Goal: Task Accomplishment & Management: Use online tool/utility

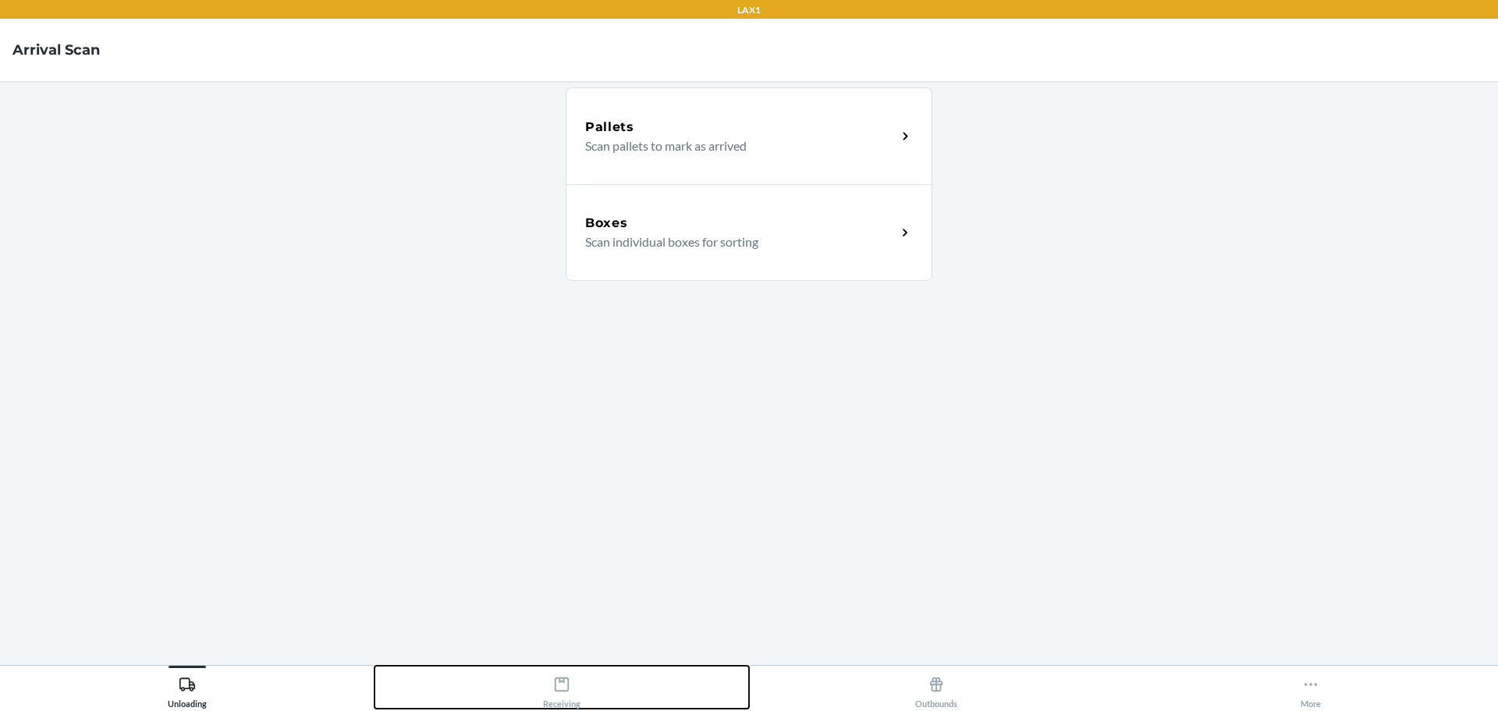
click at [561, 681] on icon at bounding box center [562, 684] width 14 height 14
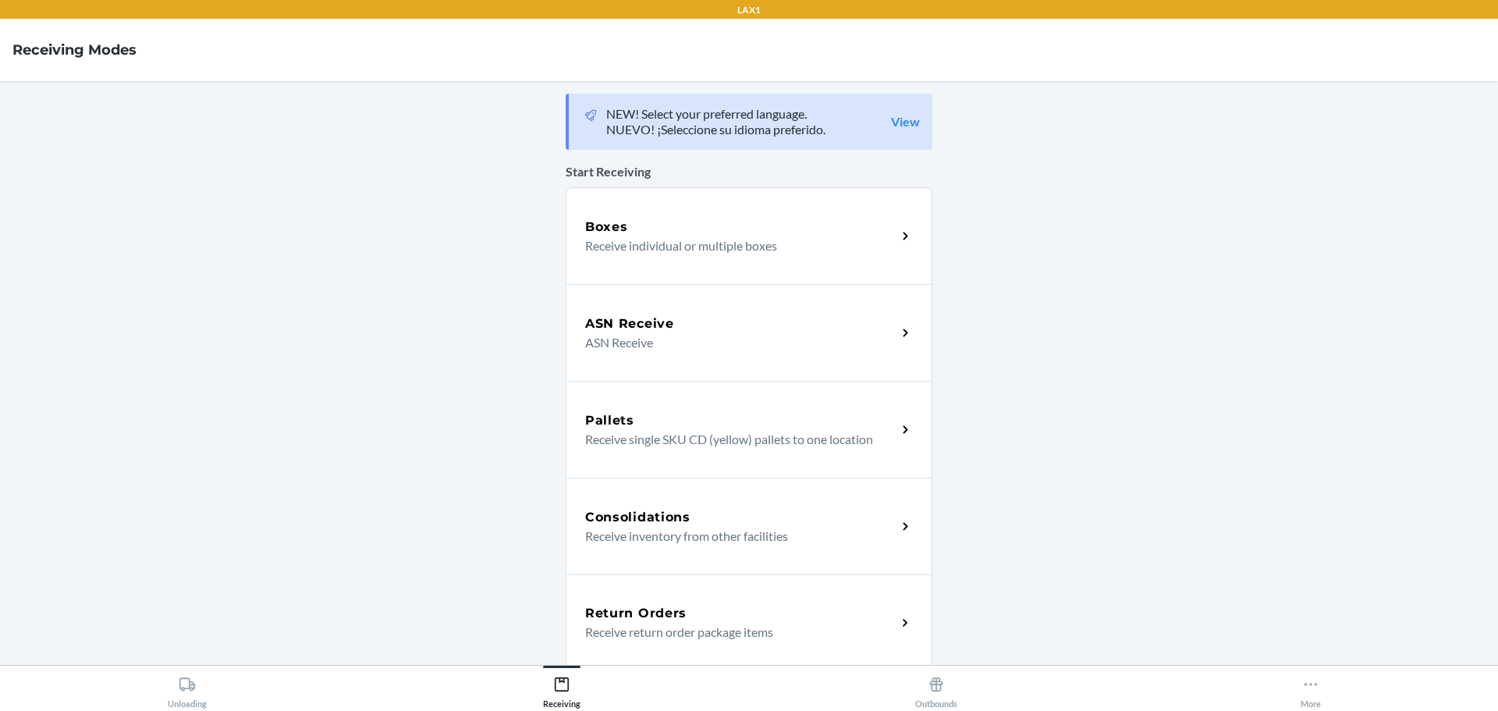
click at [716, 244] on p "Receive individual or multiple boxes" at bounding box center [734, 245] width 299 height 19
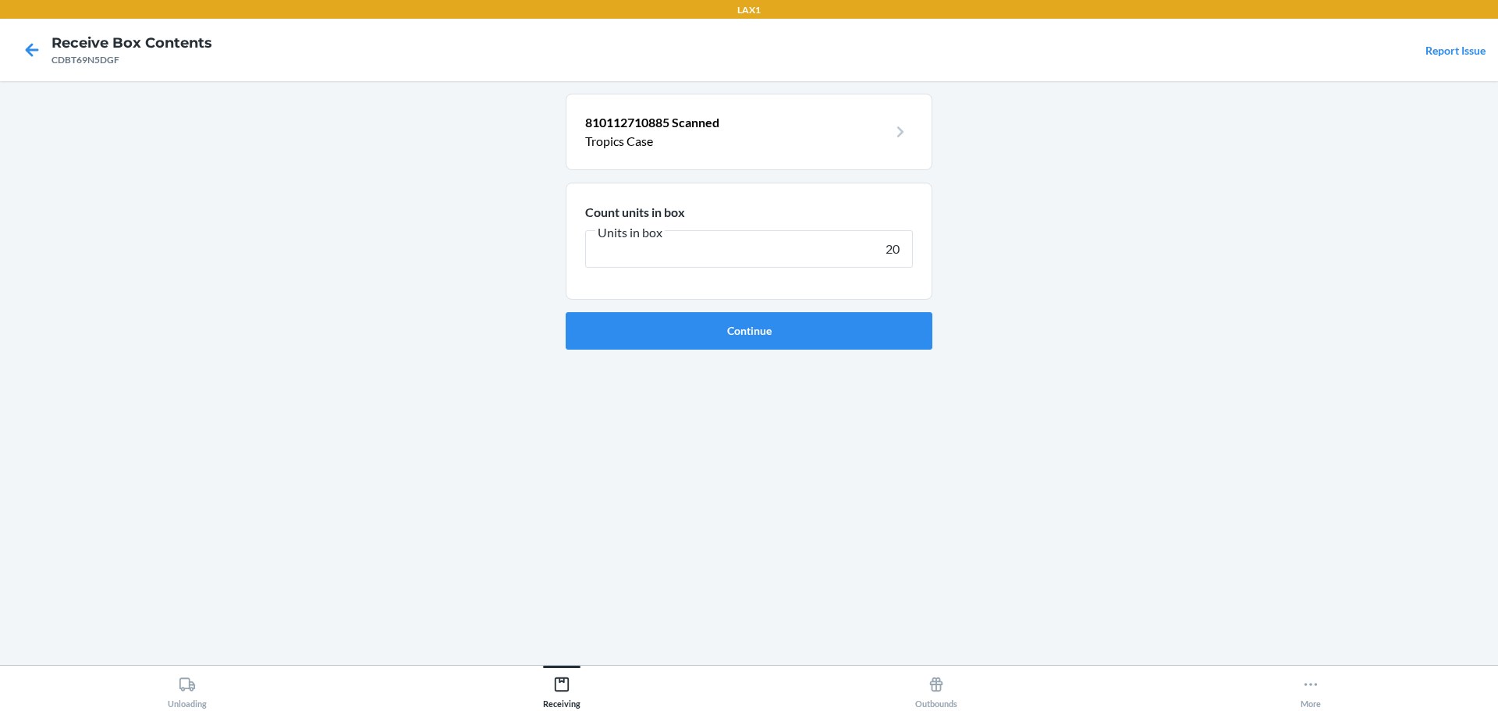
type input "200"
click button "Continue" at bounding box center [749, 330] width 367 height 37
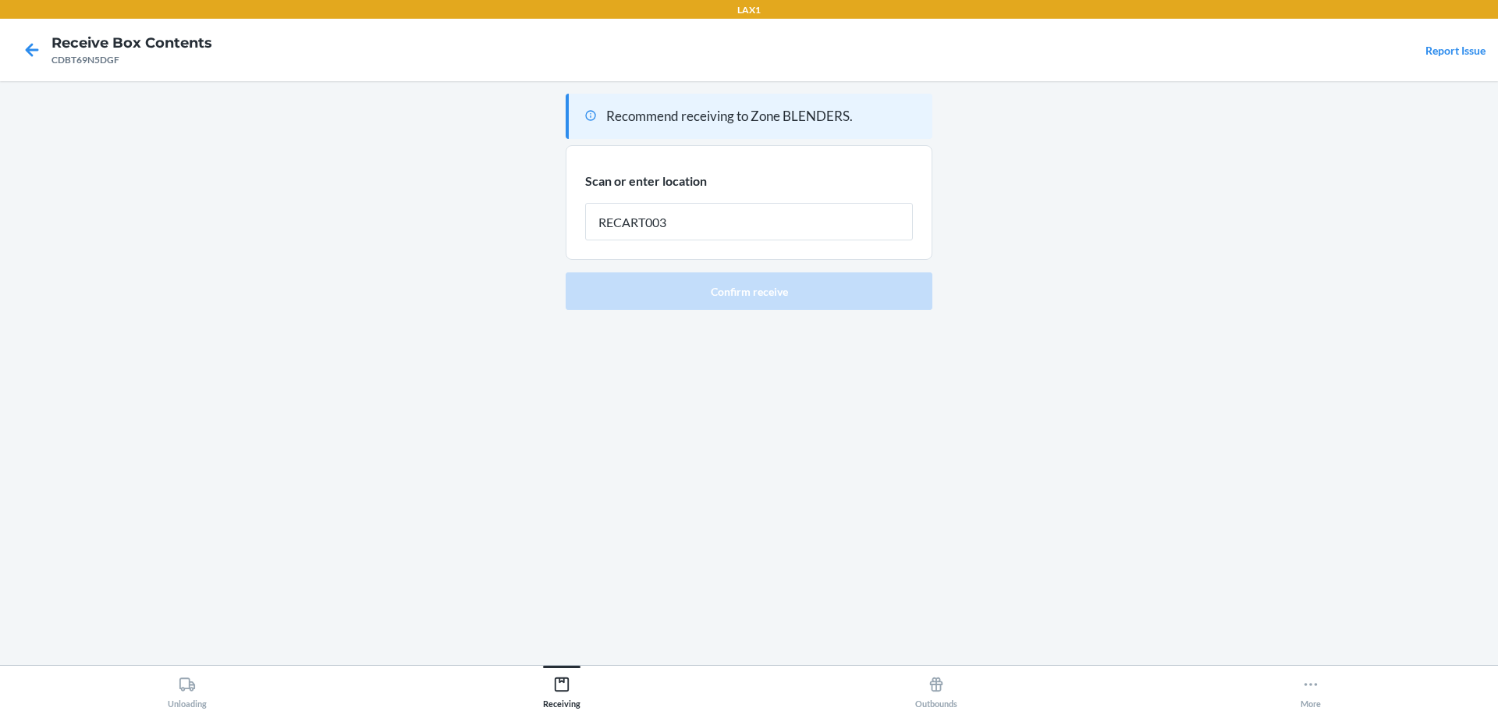
type input "RECART003"
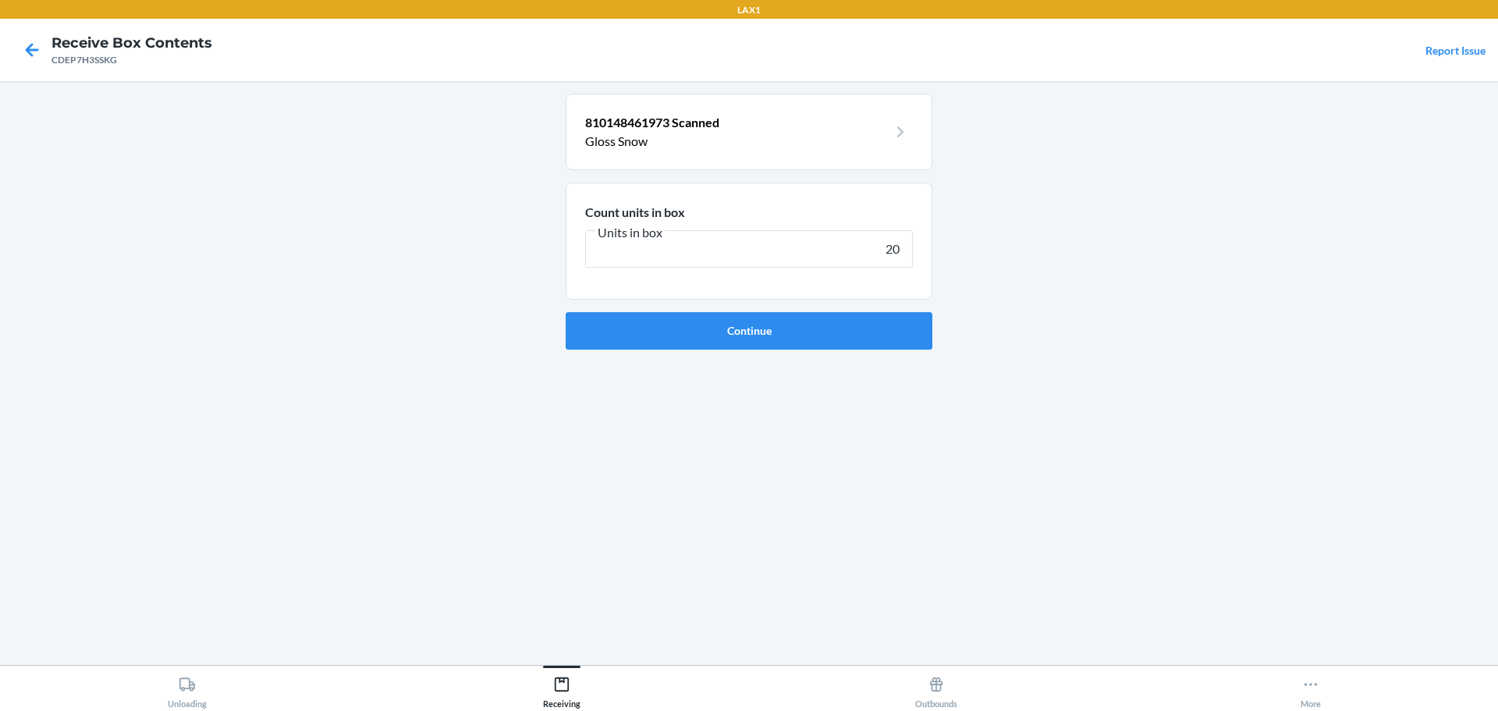
type input "200"
click button "Continue" at bounding box center [749, 330] width 367 height 37
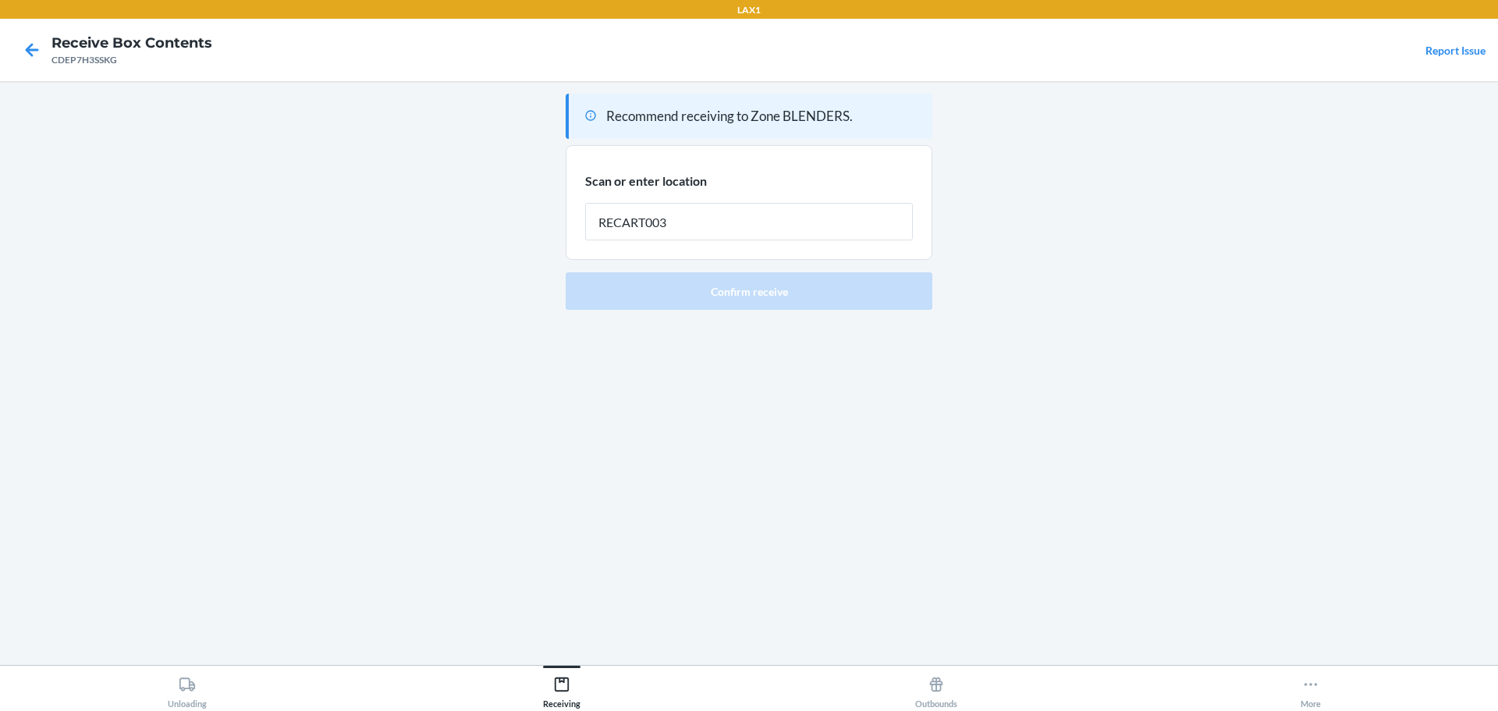
type input "RECART003"
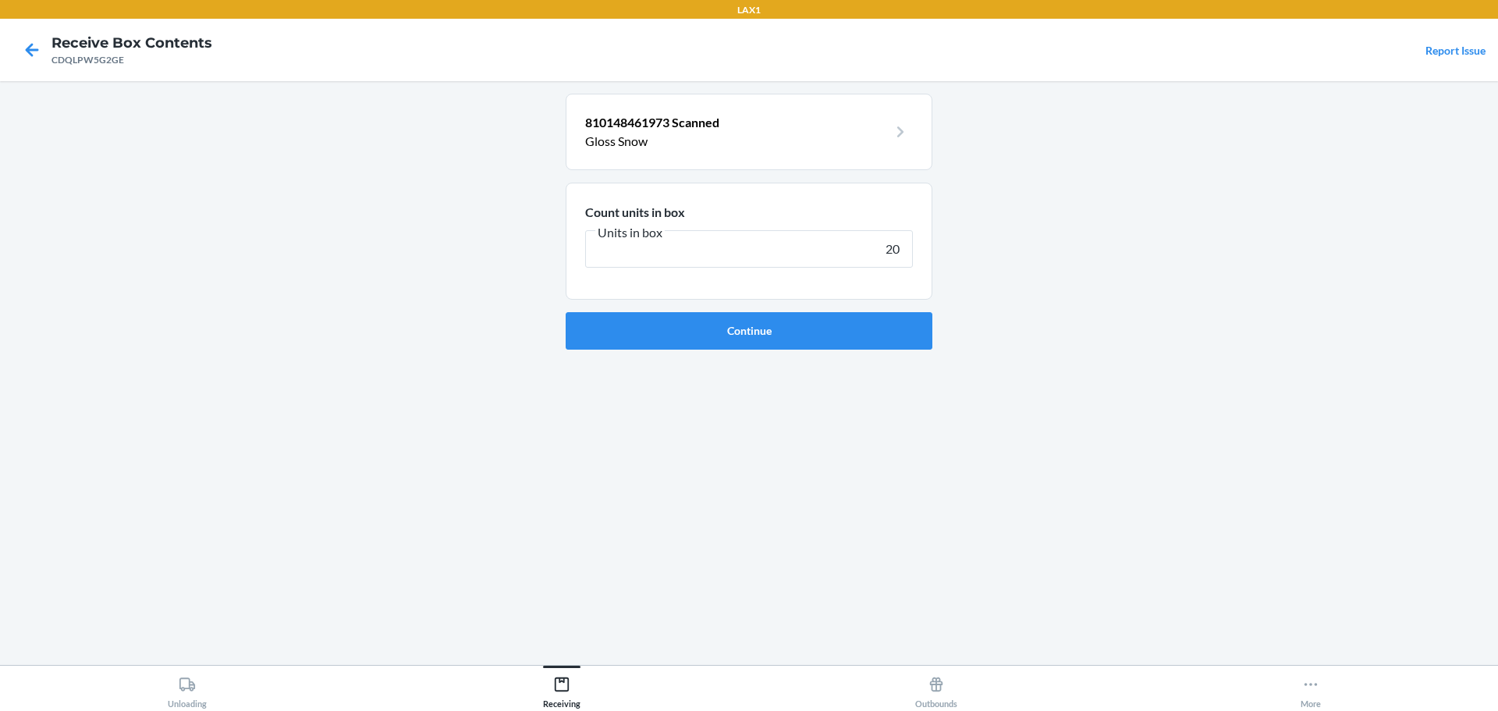
type input "200"
click button "Continue" at bounding box center [749, 330] width 367 height 37
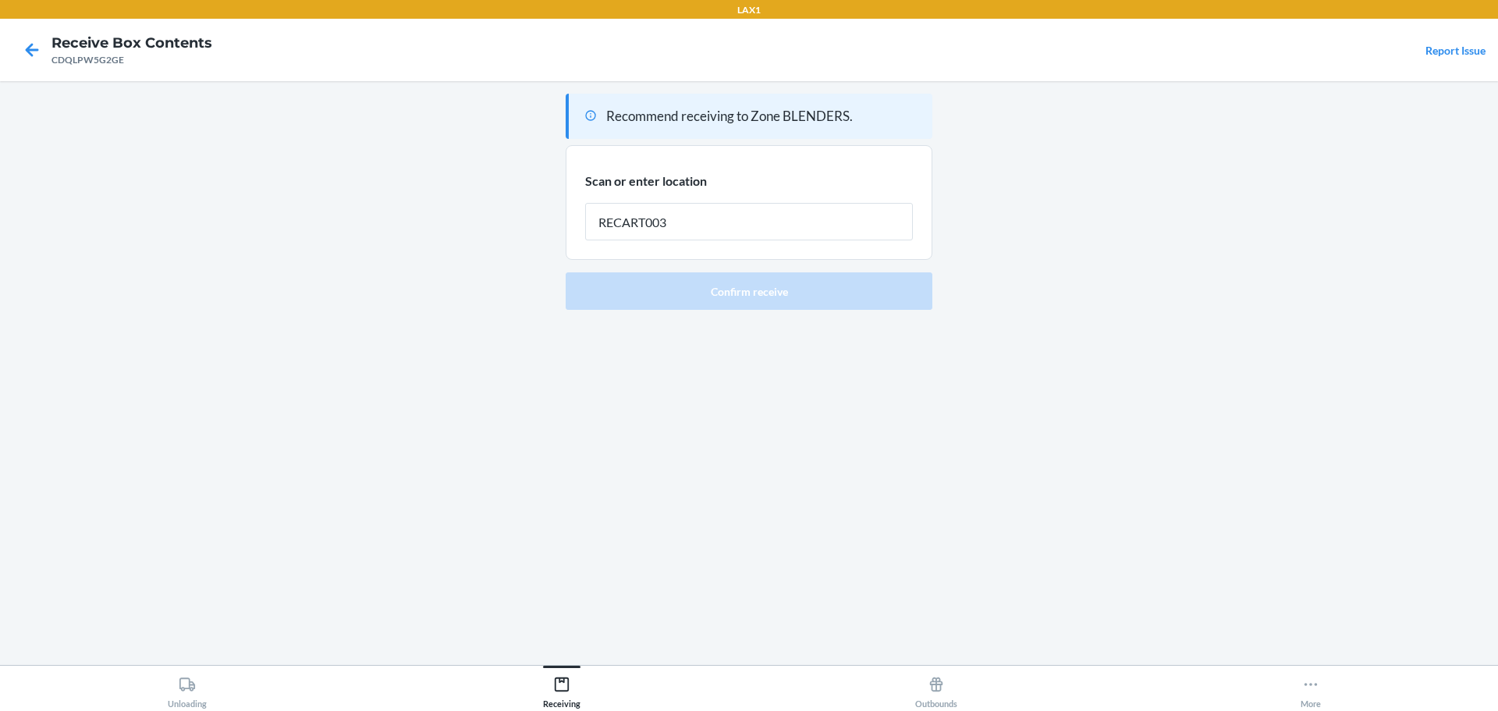
type input "RECART003"
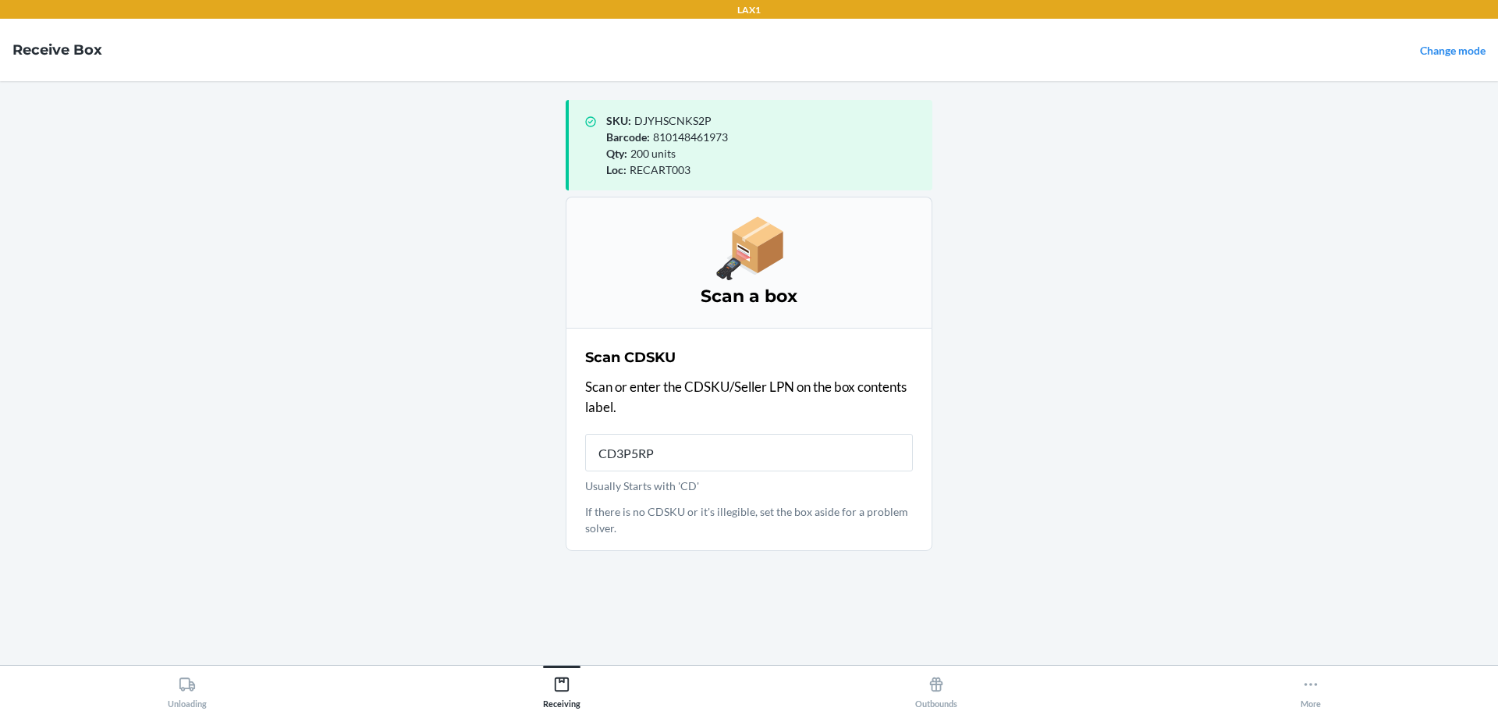
type input "CD3P5RPU"
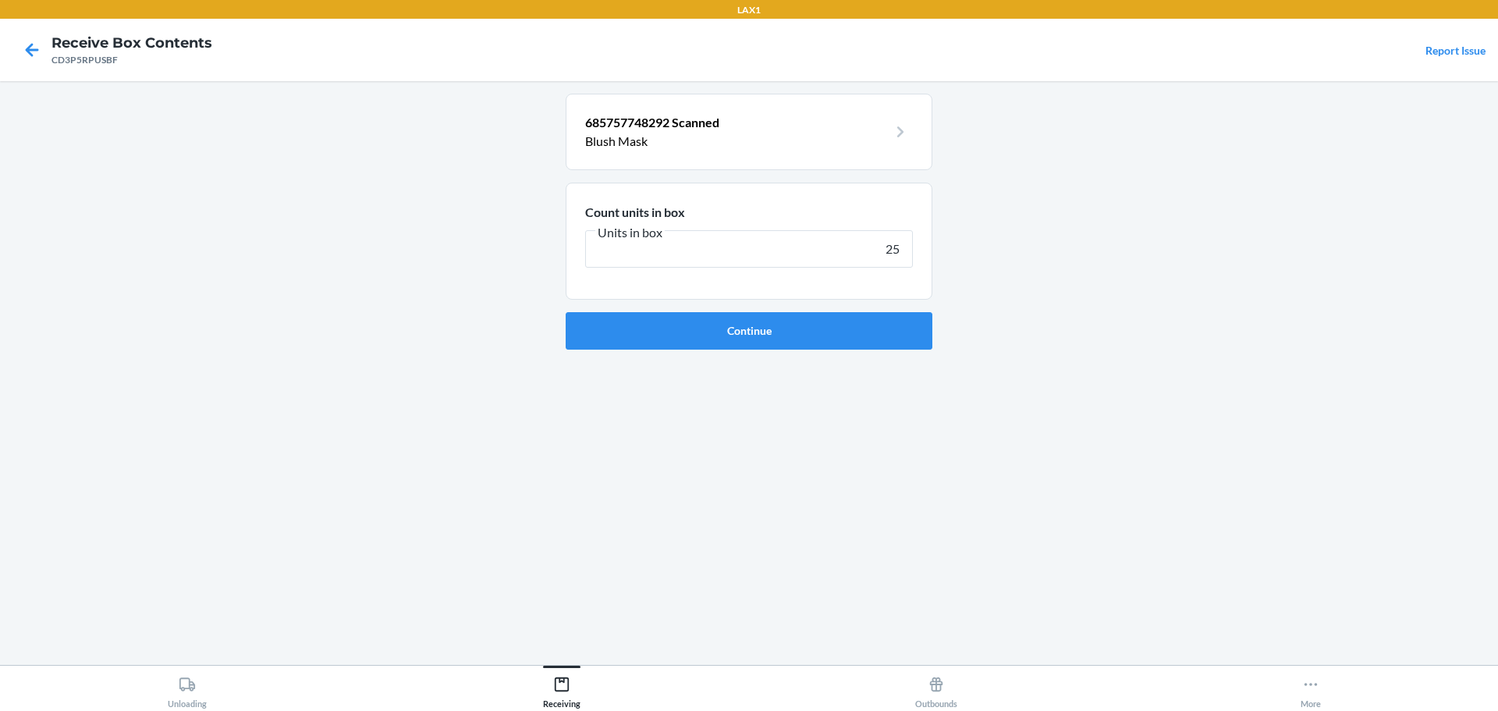
type input "250"
click button "Continue" at bounding box center [749, 330] width 367 height 37
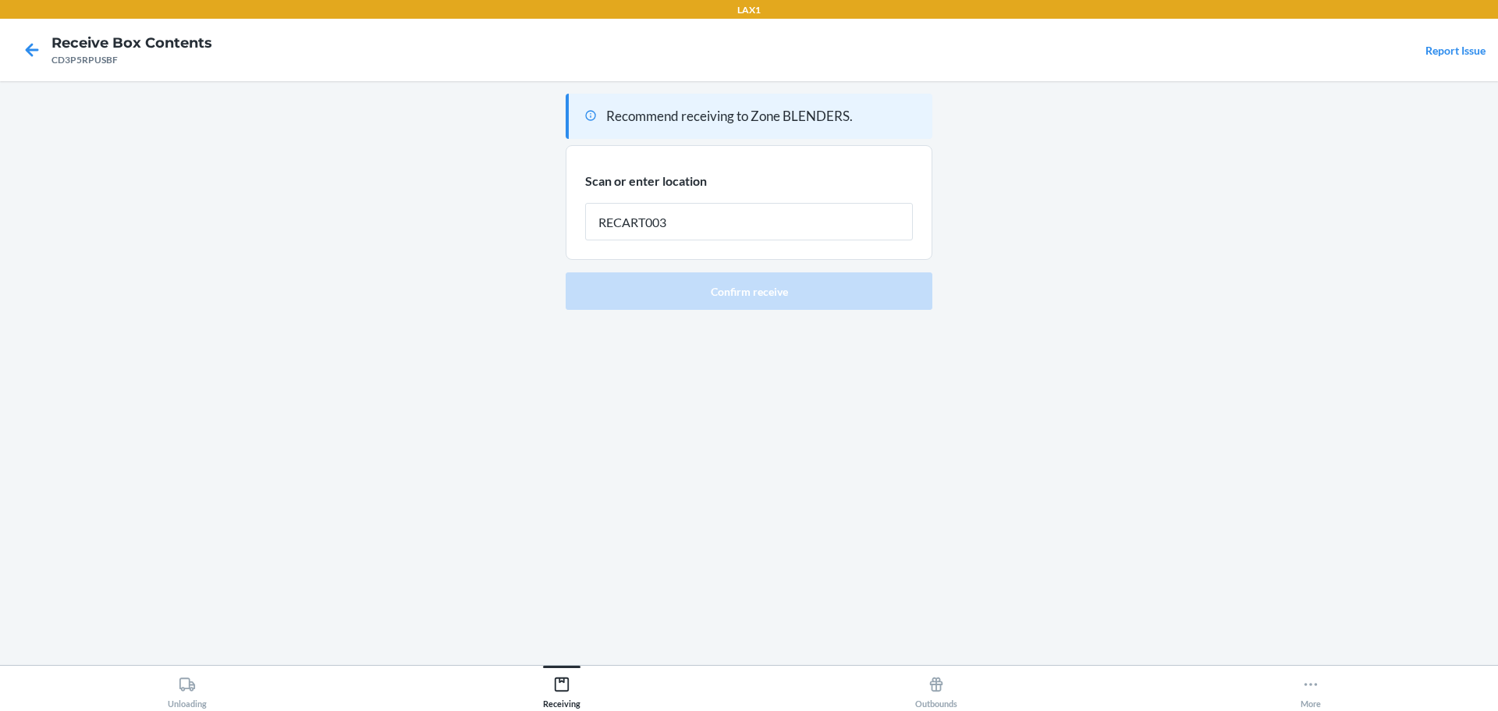
type input "RECART003"
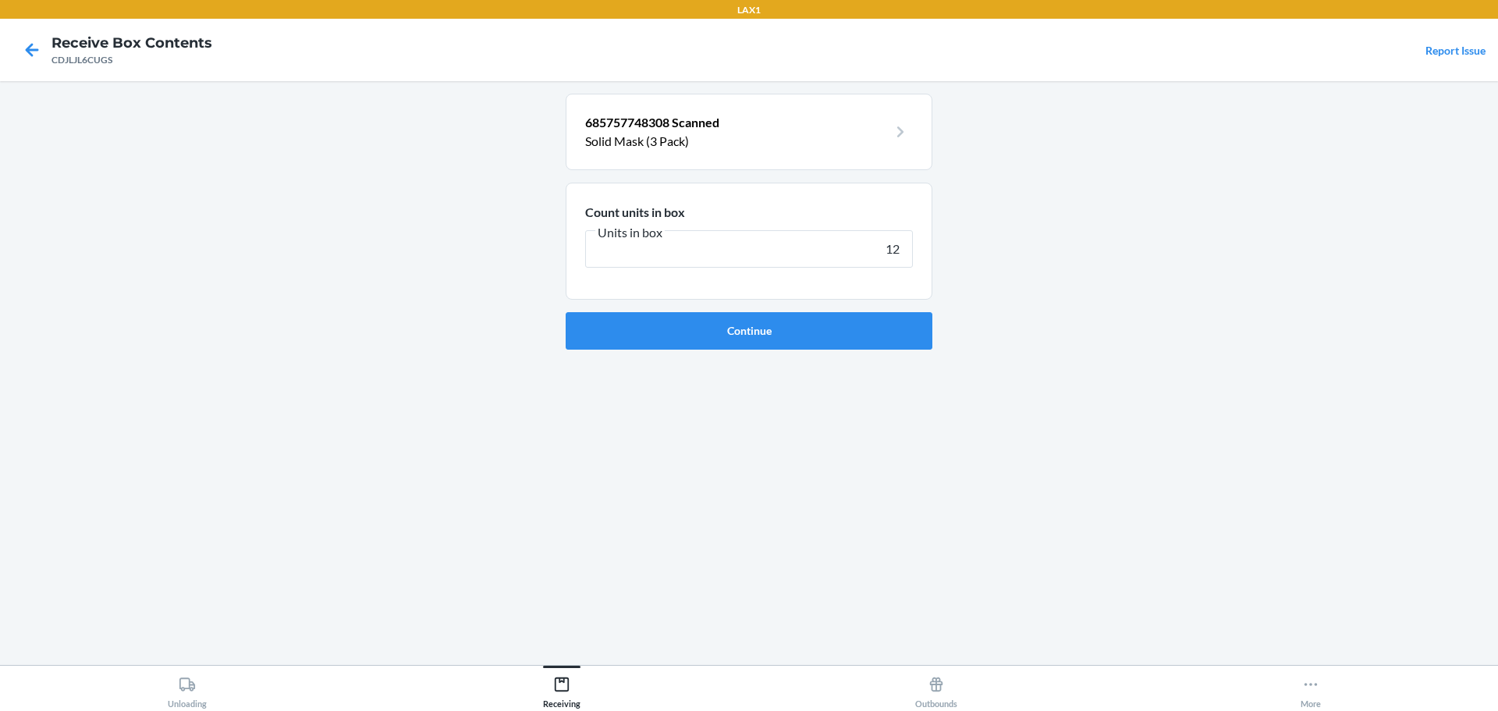
type input "125"
click button "Continue" at bounding box center [749, 330] width 367 height 37
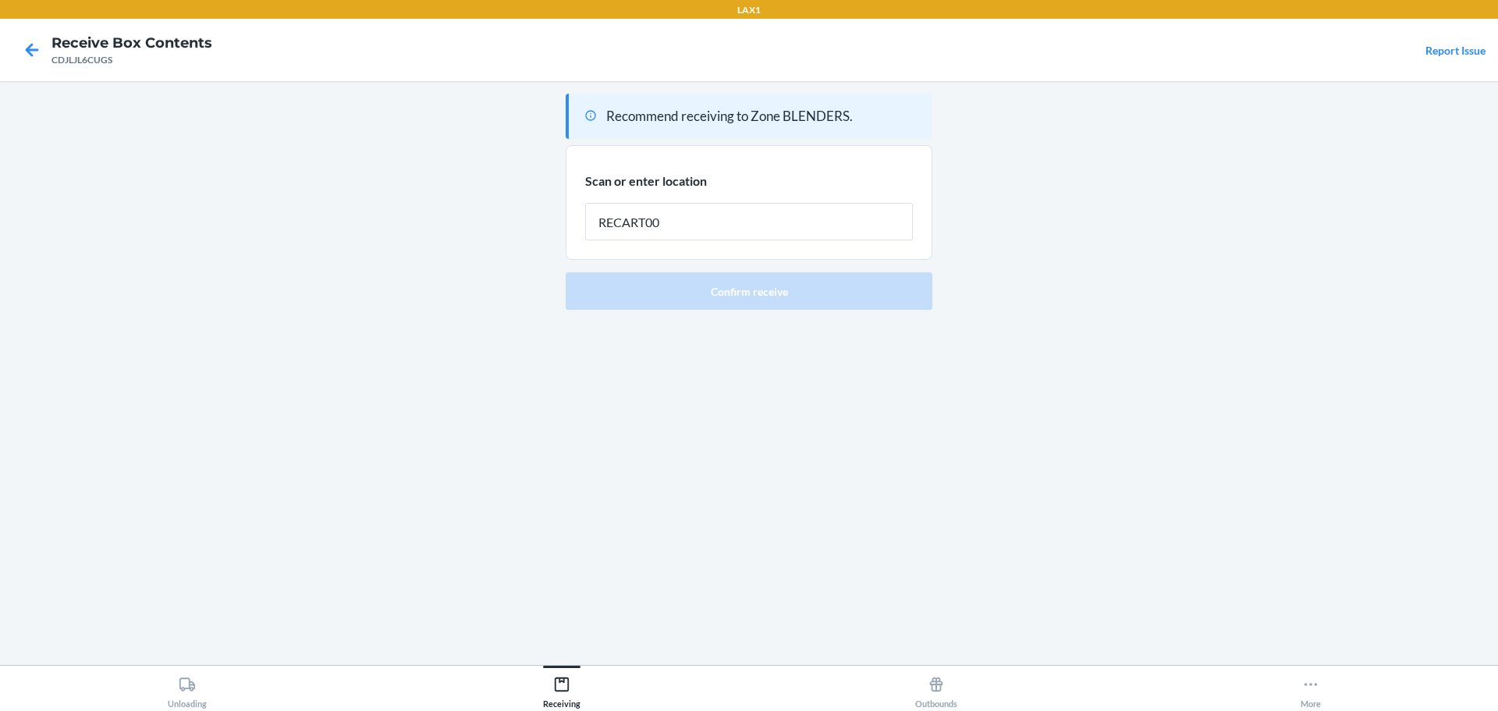
type input "RECART003"
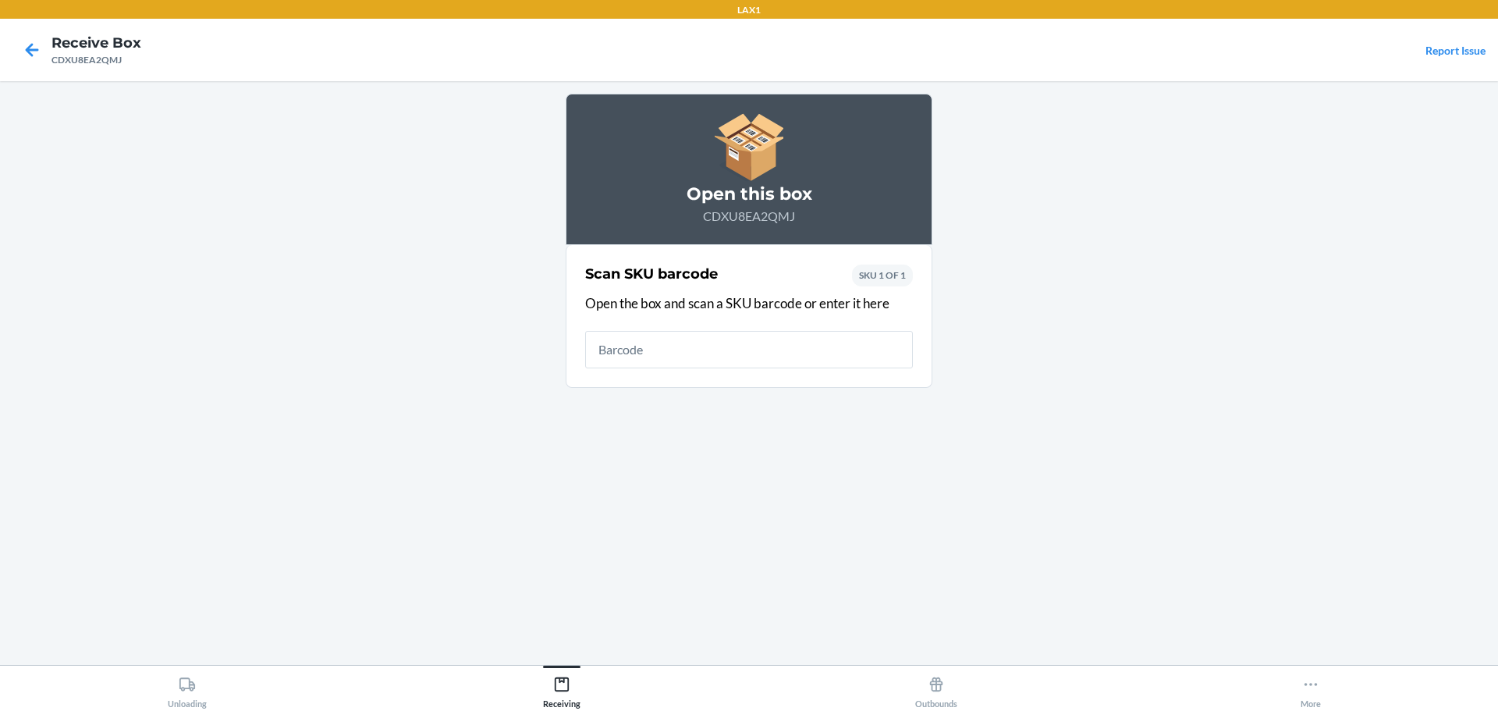
drag, startPoint x: 660, startPoint y: 571, endPoint x: 1415, endPoint y: 269, distance: 812.6
click at [1415, 269] on main "Open this box CDXU8EA2QMJ Scan SKU barcode Open the box and scan a SKU barcode …" at bounding box center [749, 373] width 1498 height 584
